Goal: Task Accomplishment & Management: Manage account settings

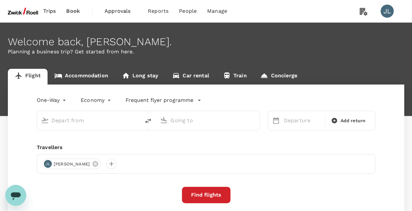
type input "[GEOGRAPHIC_DATA], [GEOGRAPHIC_DATA] (any)"
type input "Singapore Changi (SIN)"
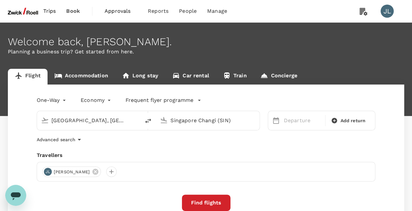
click at [75, 9] on span "Book" at bounding box center [73, 11] width 14 height 8
click at [121, 10] on span "Approvals" at bounding box center [121, 11] width 33 height 8
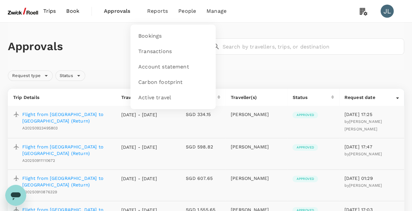
click at [157, 10] on span "Reports" at bounding box center [157, 11] width 21 height 8
click at [160, 65] on span "Account statement" at bounding box center [163, 67] width 51 height 8
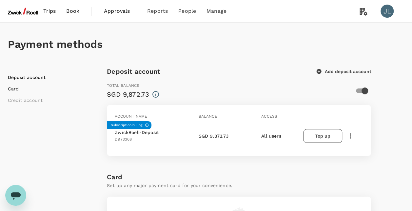
click at [14, 88] on li "Card" at bounding box center [49, 89] width 82 height 7
click at [212, 10] on span "Manage" at bounding box center [217, 11] width 20 height 8
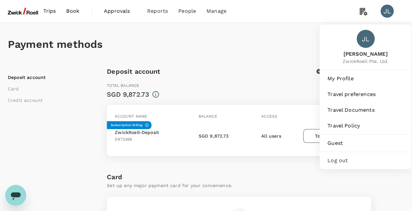
click at [385, 12] on div "JL" at bounding box center [387, 11] width 13 height 13
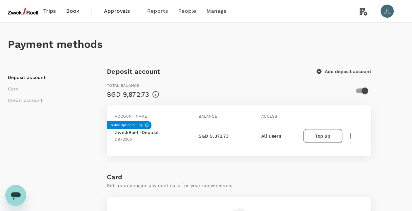
click at [385, 12] on div "JL" at bounding box center [387, 11] width 13 height 13
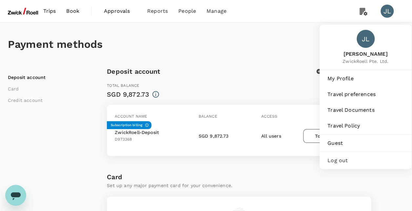
click at [339, 159] on span "Log out" at bounding box center [366, 161] width 76 height 8
